Goal: Task Accomplishment & Management: Manage account settings

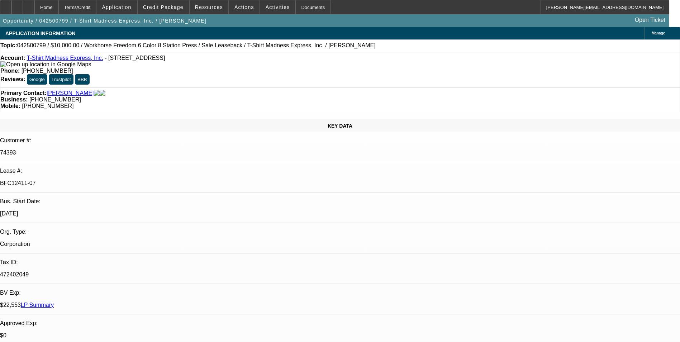
select select "0"
select select "2"
select select "0"
select select "2"
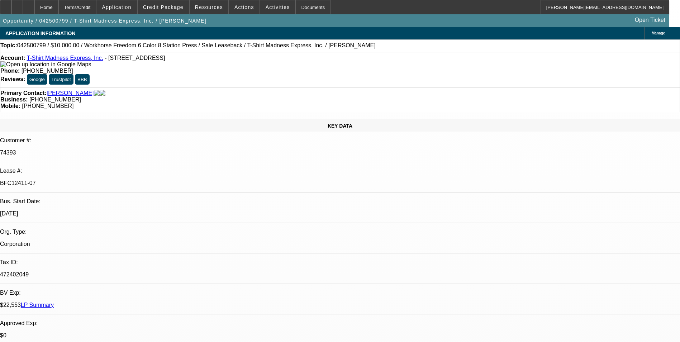
select select "0"
select select "2"
select select "0"
select select "2"
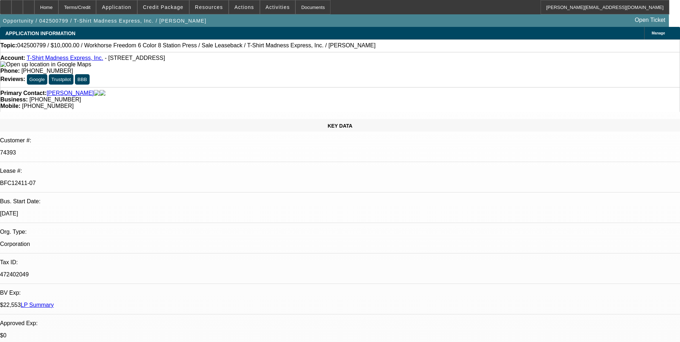
select select "0"
select select "2"
select select "0"
select select "2"
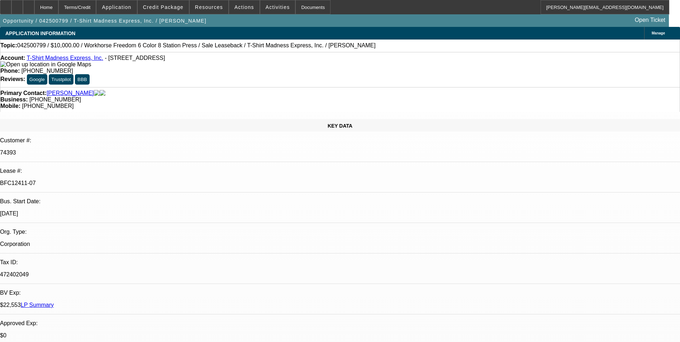
select select "0"
select select "2"
select select "0"
select select "2"
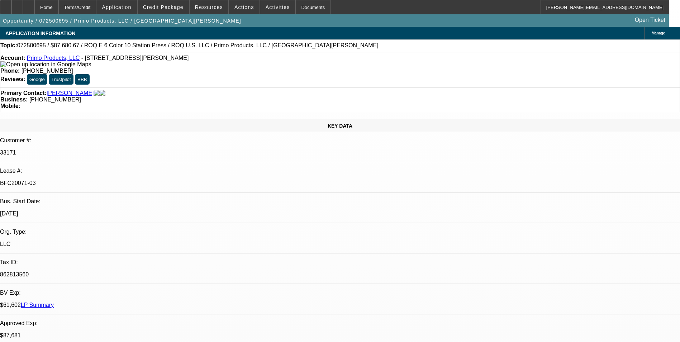
select select "0"
select select "2"
select select "0.1"
select select "4"
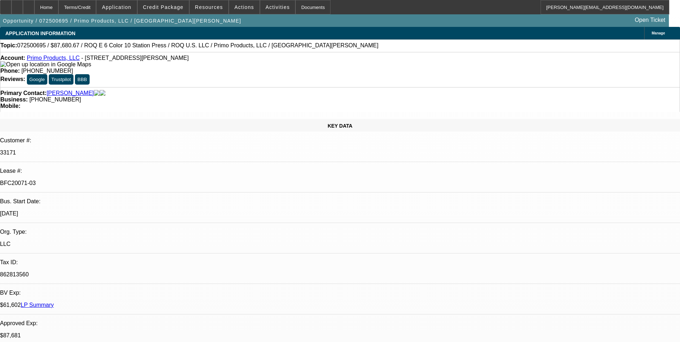
select select "0"
select select "2"
select select "0.1"
select select "4"
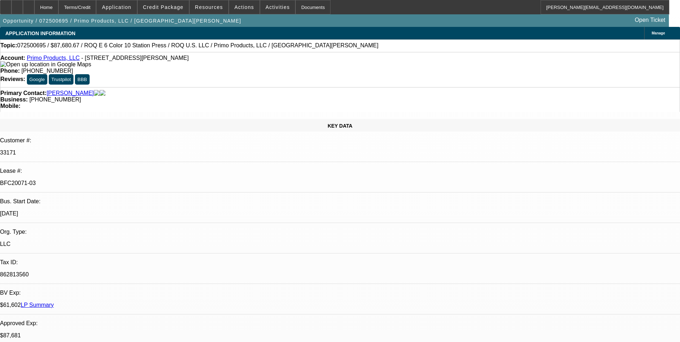
select select "0"
select select "2"
select select "0.1"
select select "4"
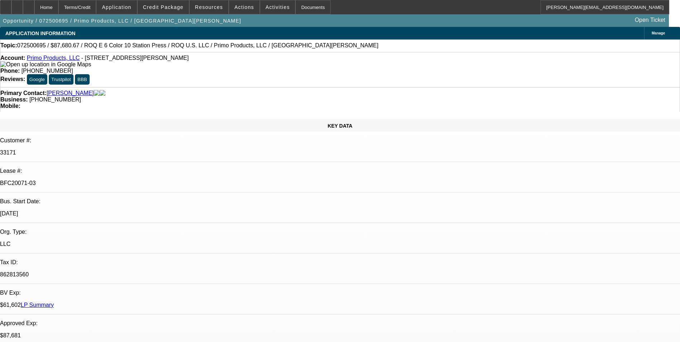
select select "0"
select select "2"
select select "0.1"
select select "4"
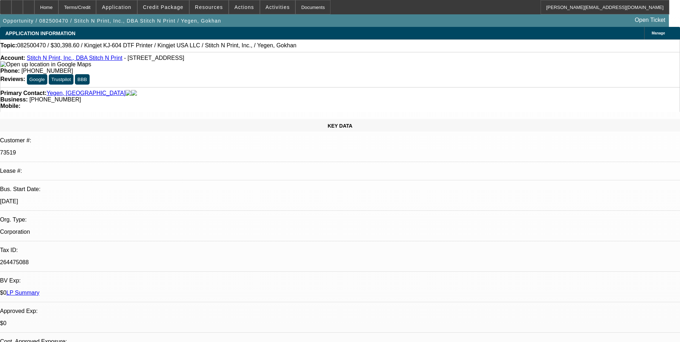
select select "0"
select select "2"
select select "0"
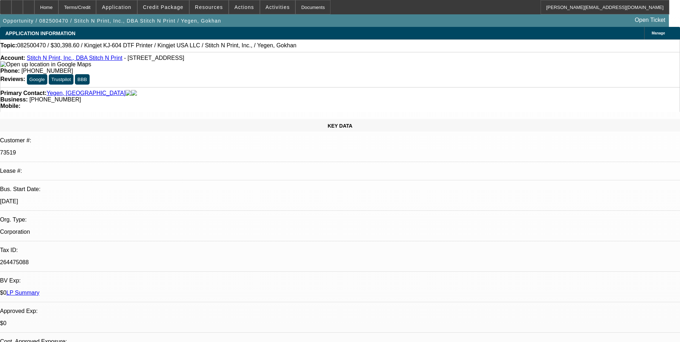
select select "0"
select select "2"
select select "0"
select select "2"
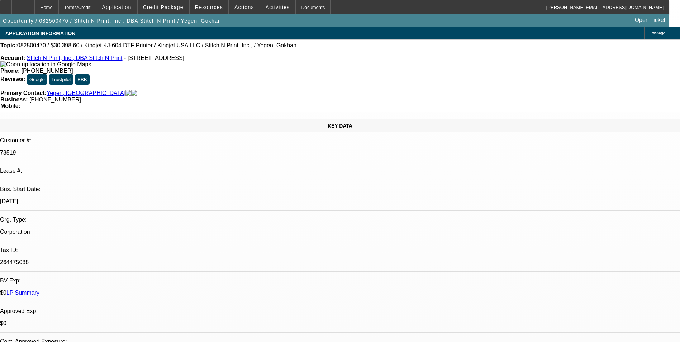
select select "2"
select select "0"
select select "2"
select select "0"
select select "2"
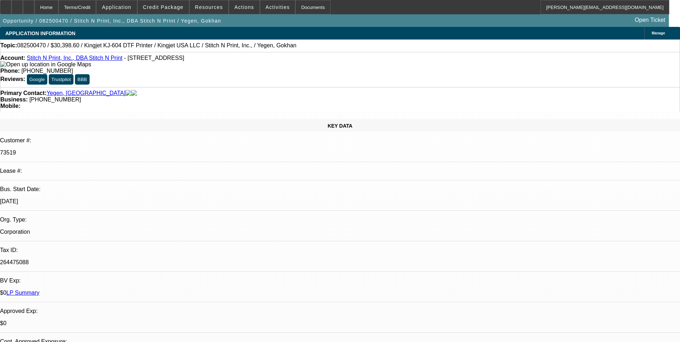
select select "2"
select select "0"
select select "2"
click at [34, 9] on div at bounding box center [28, 7] width 11 height 14
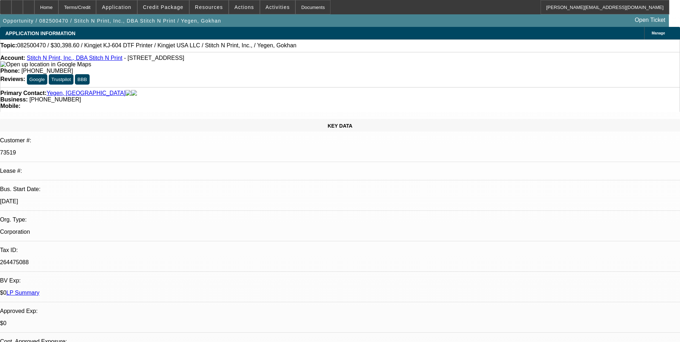
select select "0"
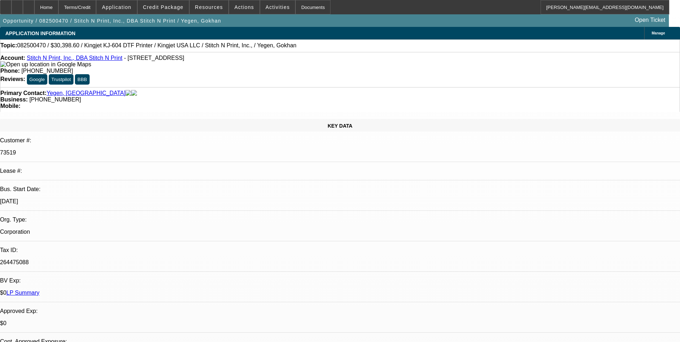
select select "0"
select select "2"
select select "0"
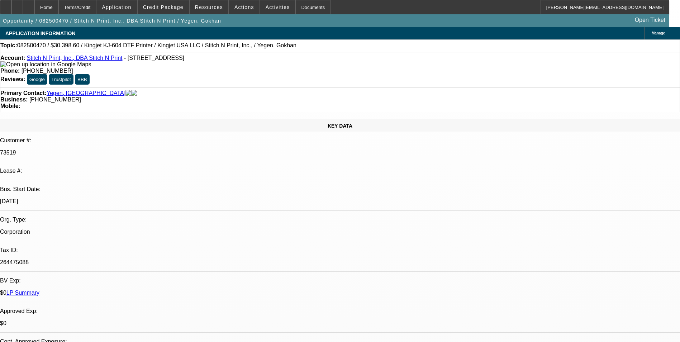
select select "2"
select select "0"
select select "1"
select select "2"
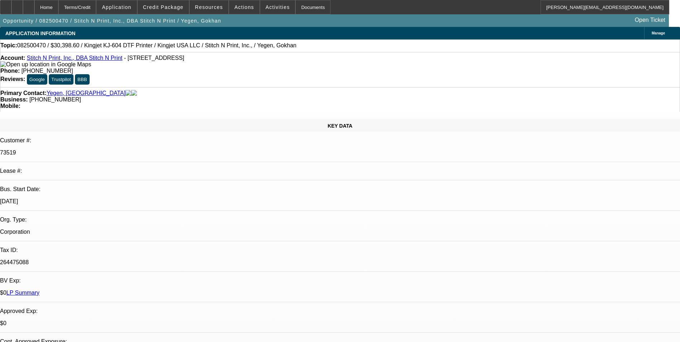
select select "1"
select select "2"
select select "1"
select select "2"
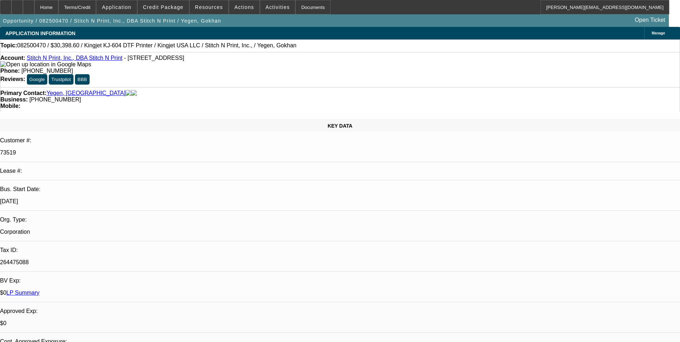
select select "2"
select select "1"
select select "2"
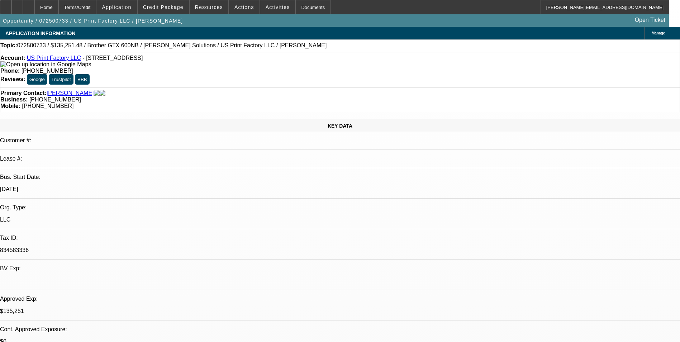
select select "0"
select select "2"
select select "0"
select select "6"
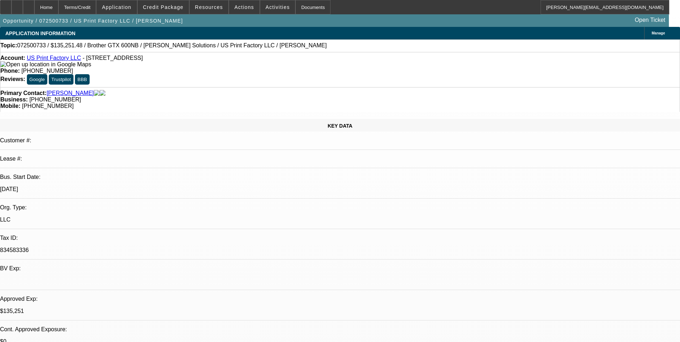
select select "0"
select select "2"
select select "0"
select select "6"
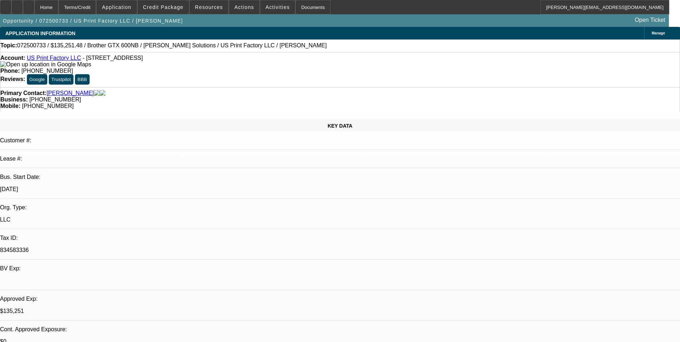
select select "0"
select select "2"
select select "0"
select select "6"
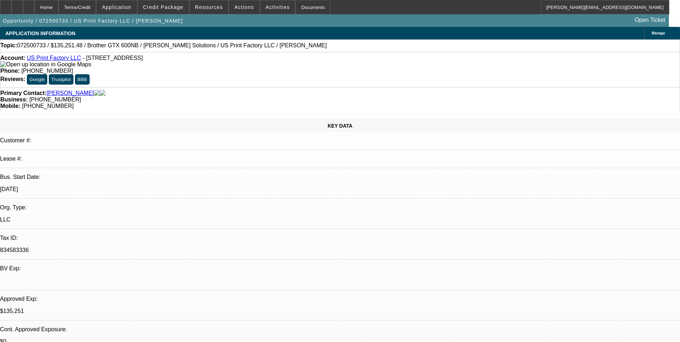
select select "0"
select select "2"
select select "0"
select select "6"
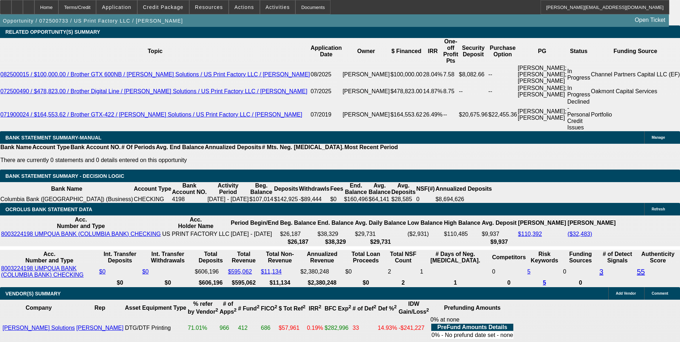
scroll to position [1111, 0]
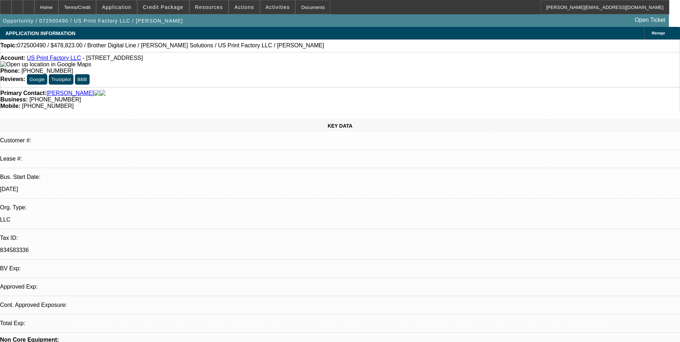
select select "0"
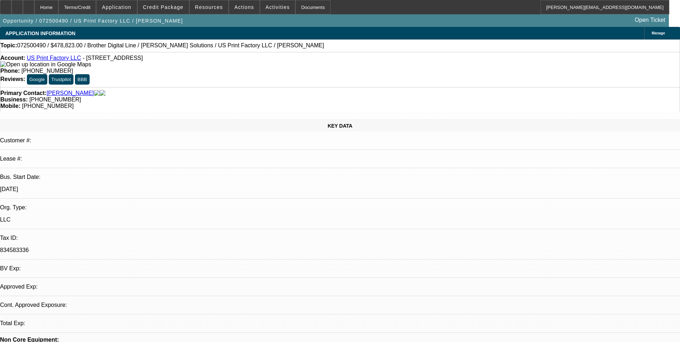
select select "0"
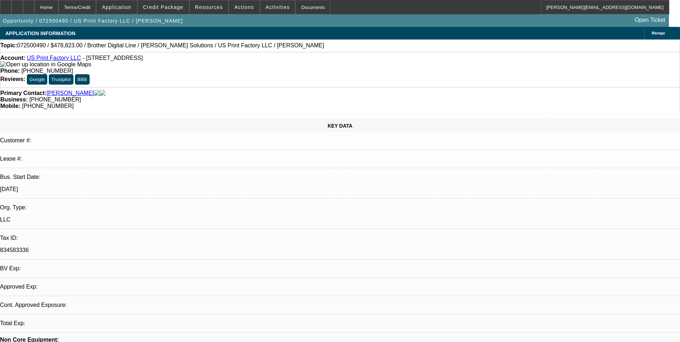
select select "0"
select select "1"
select select "6"
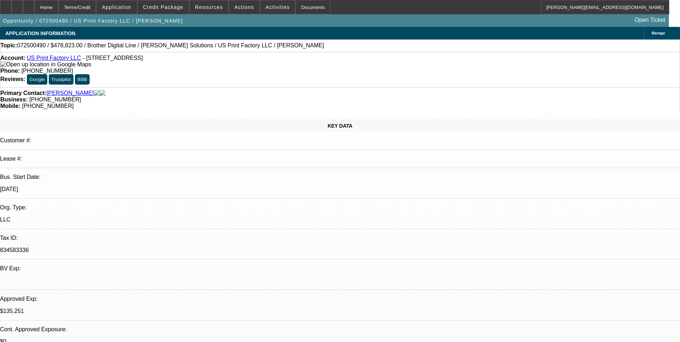
select select "1"
select select "6"
select select "1"
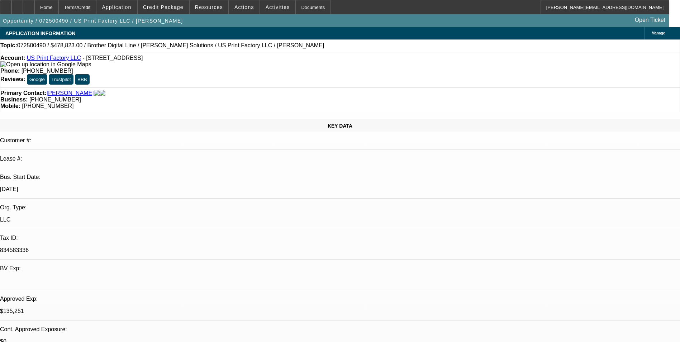
select select "6"
select select "1"
select select "6"
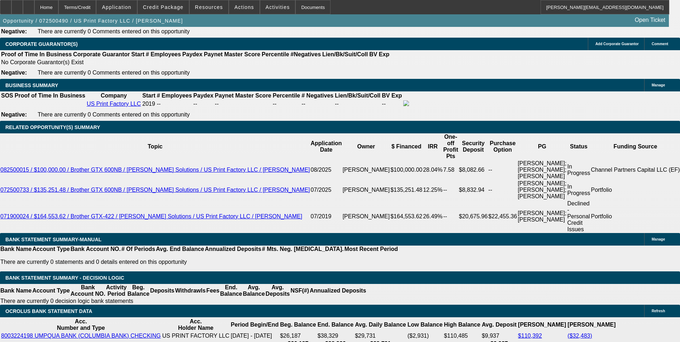
scroll to position [1219, 0]
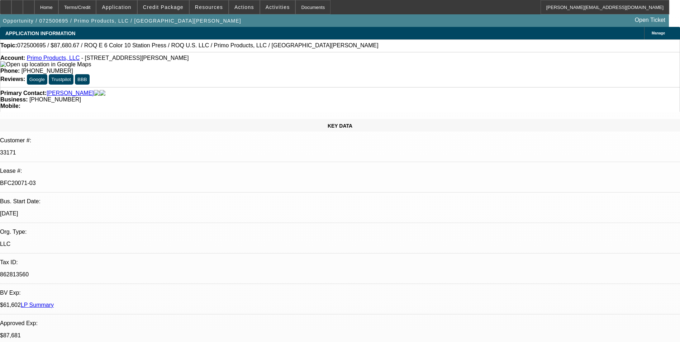
select select "0"
select select "2"
select select "0.1"
select select "4"
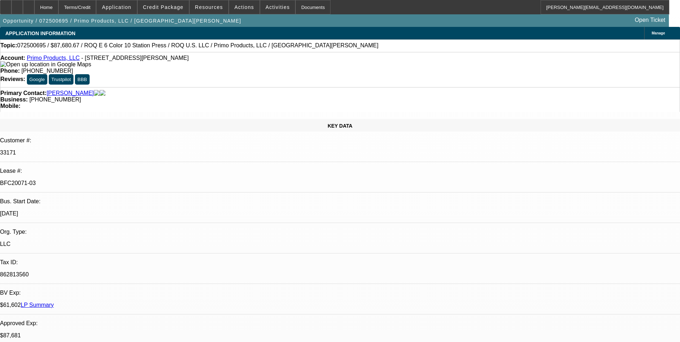
select select "0"
select select "2"
select select "0.1"
select select "4"
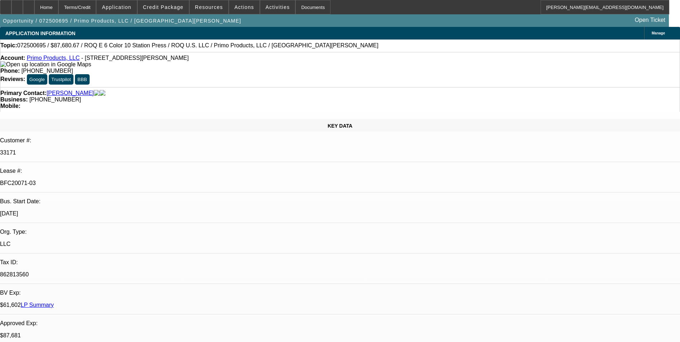
select select "0"
select select "2"
select select "0.1"
select select "4"
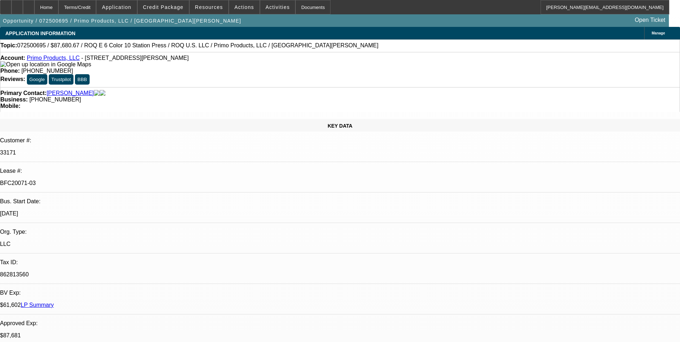
select select "0"
select select "2"
select select "0.1"
select select "4"
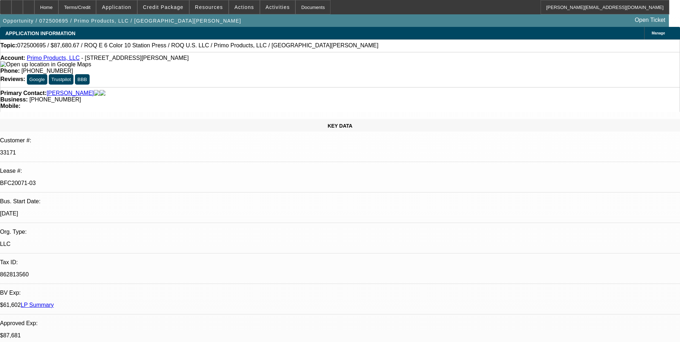
scroll to position [108, 0]
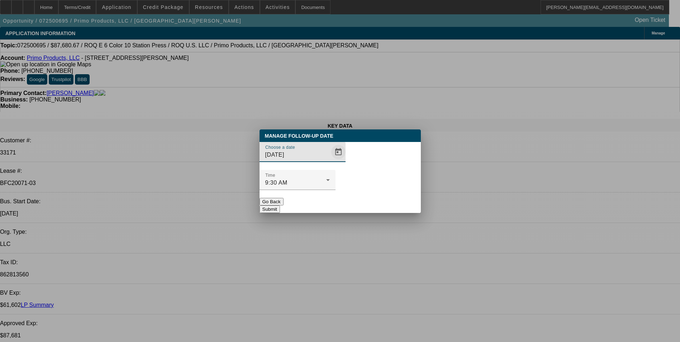
click at [331, 161] on span "Open calendar" at bounding box center [338, 151] width 17 height 17
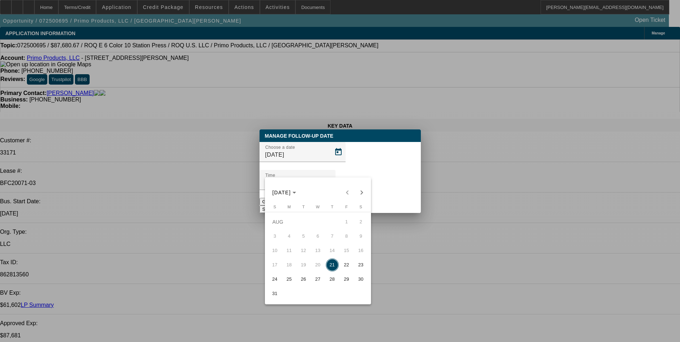
click at [344, 268] on span "22" at bounding box center [346, 264] width 13 height 13
type input "8/22/2025"
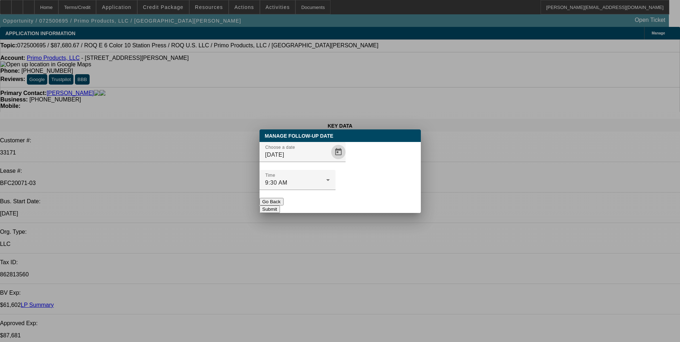
click at [280, 205] on button "Submit" at bounding box center [270, 209] width 20 height 8
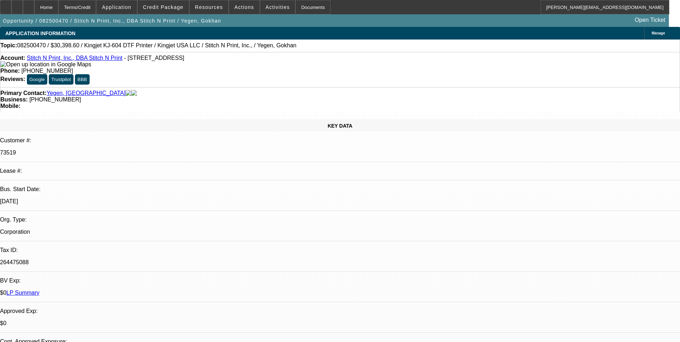
select select "0"
select select "2"
select select "0"
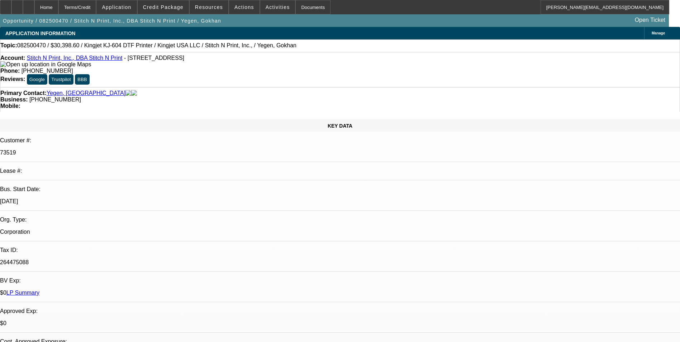
select select "0"
select select "2"
select select "0"
select select "2"
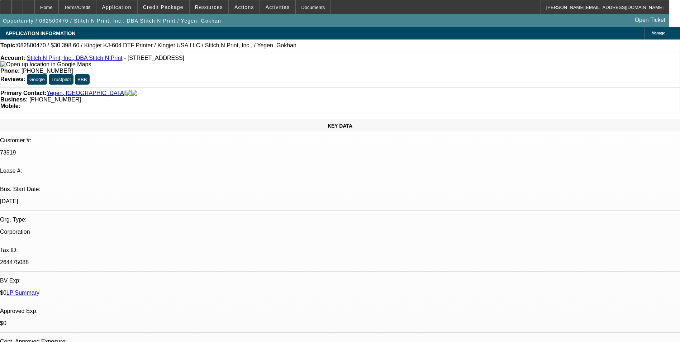
select select "2"
select select "0"
select select "2"
select select "0"
select select "2"
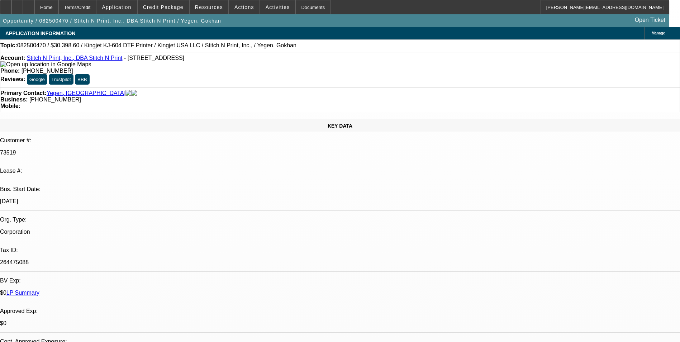
select select "2"
select select "0"
select select "2"
click at [29, 5] on icon at bounding box center [29, 5] width 0 height 0
select select "0"
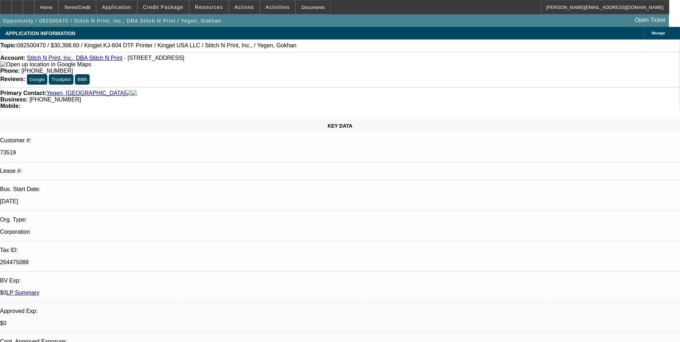
select select "0"
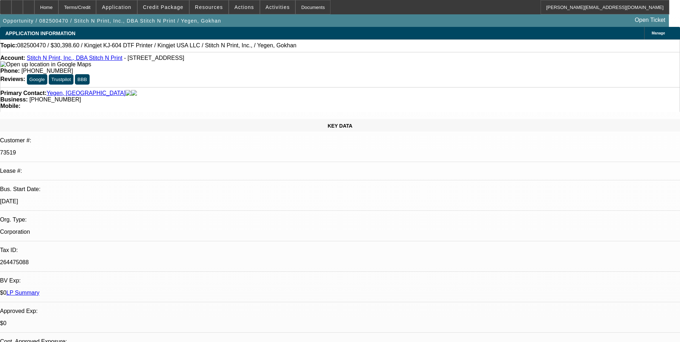
select select "0"
select select "2"
select select "0"
select select "2"
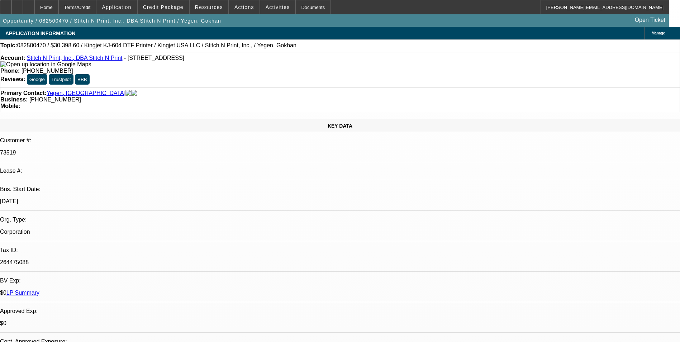
select select "0"
select select "1"
select select "2"
select select "1"
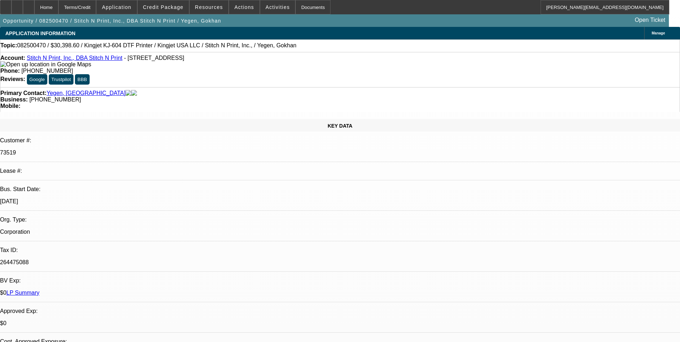
select select "1"
select select "2"
select select "1"
select select "2"
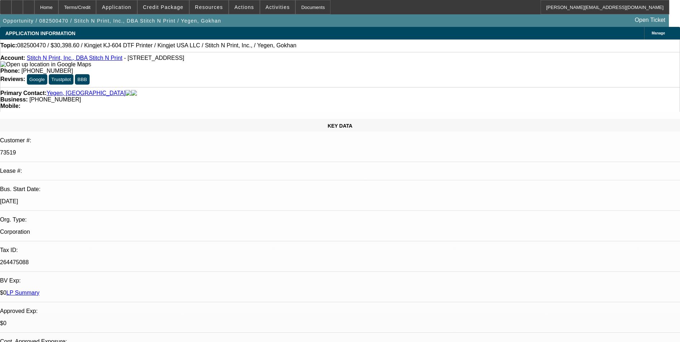
select select "1"
select select "2"
click at [563, 94] on span "Reply All" at bounding box center [572, 93] width 19 height 5
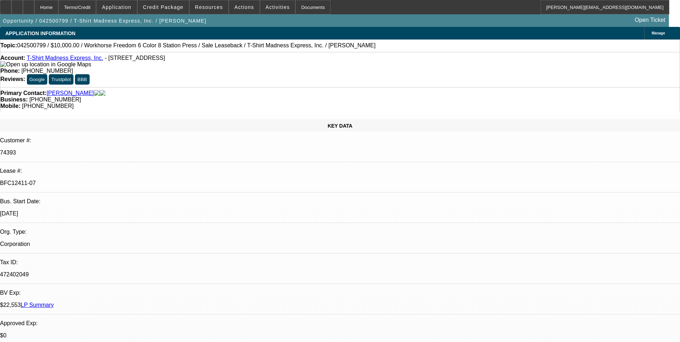
select select "0"
select select "2"
select select "0"
select select "2"
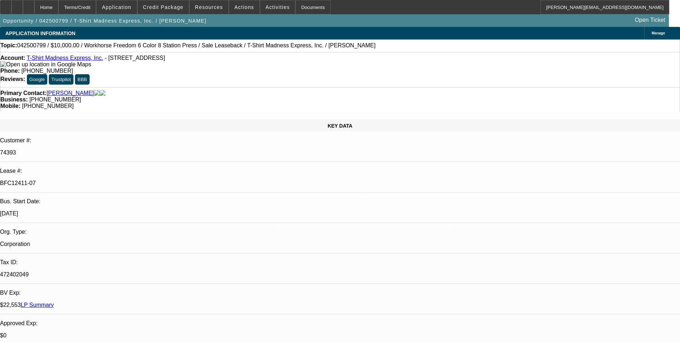
select select "0"
select select "2"
select select "0"
select select "2"
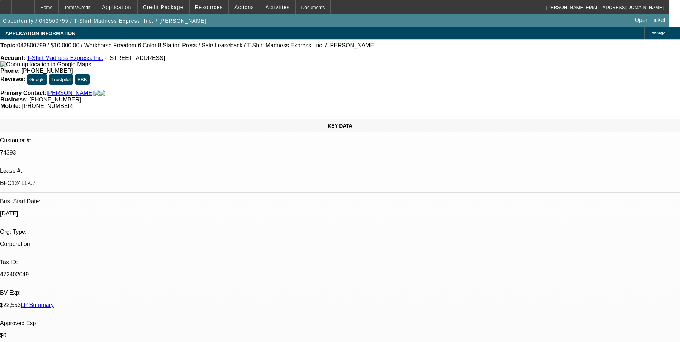
select select "0"
select select "2"
select select "0"
select select "2"
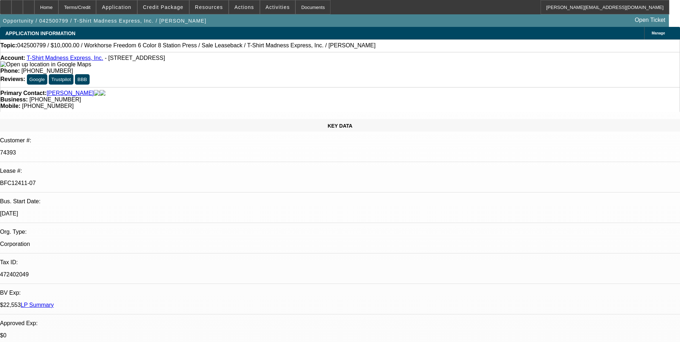
select select "0"
select select "2"
select select "0"
select select "2"
